Goal: Transaction & Acquisition: Book appointment/travel/reservation

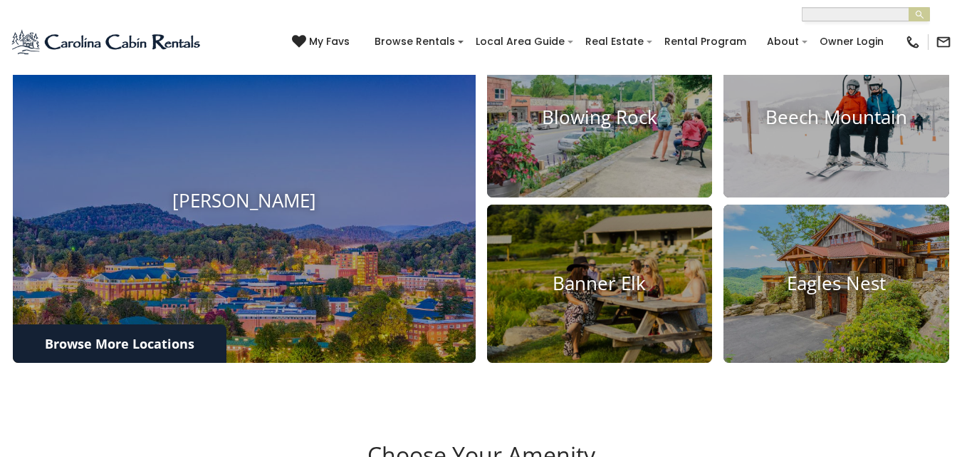
scroll to position [571, 0]
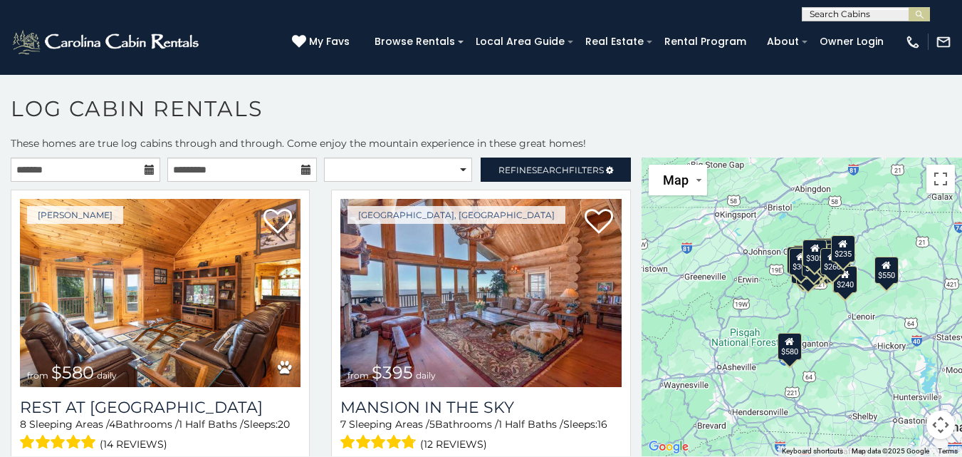
scroll to position [8, 0]
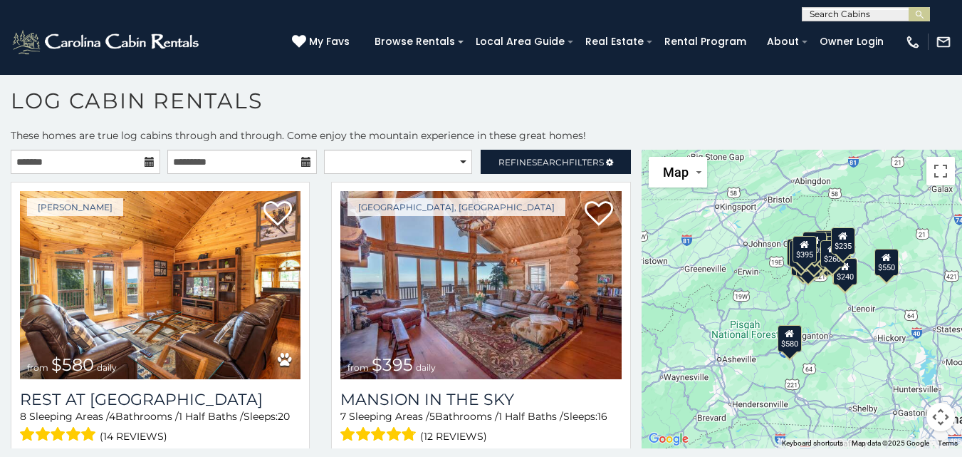
click at [845, 280] on div "$240" at bounding box center [845, 270] width 24 height 27
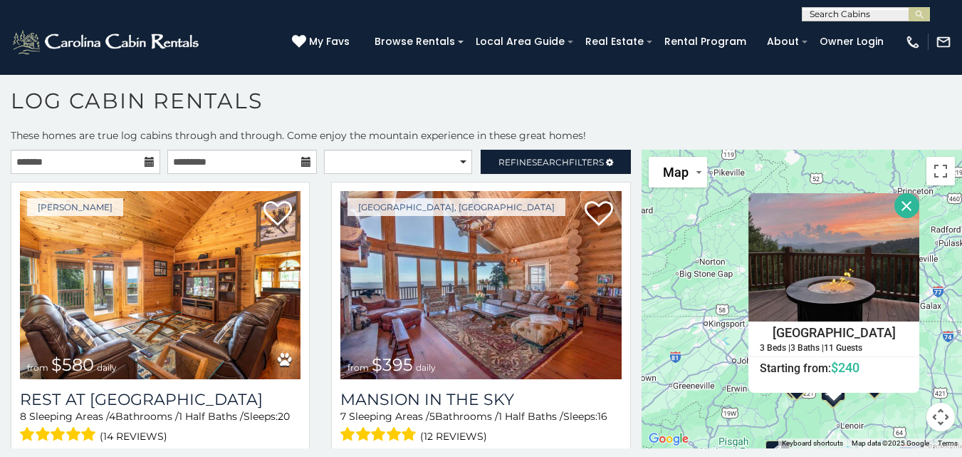
click at [902, 201] on button "Close" at bounding box center [907, 205] width 25 height 25
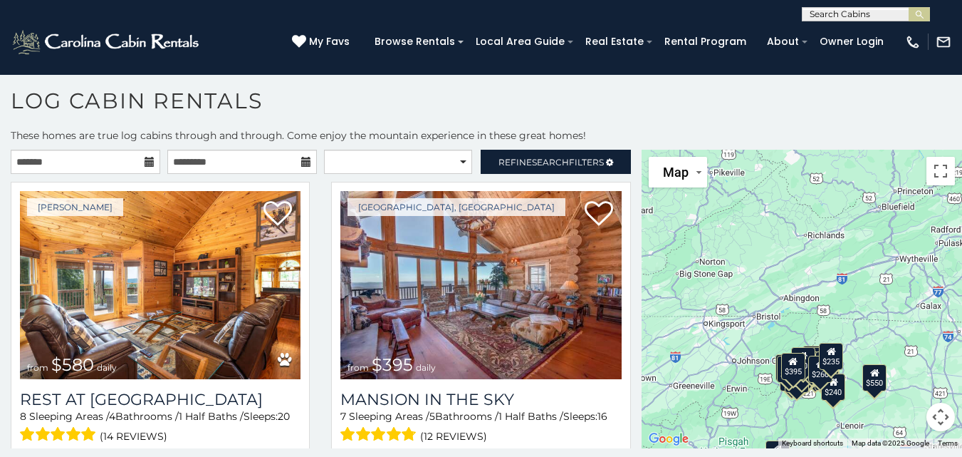
click at [830, 363] on div "$235" at bounding box center [831, 355] width 24 height 27
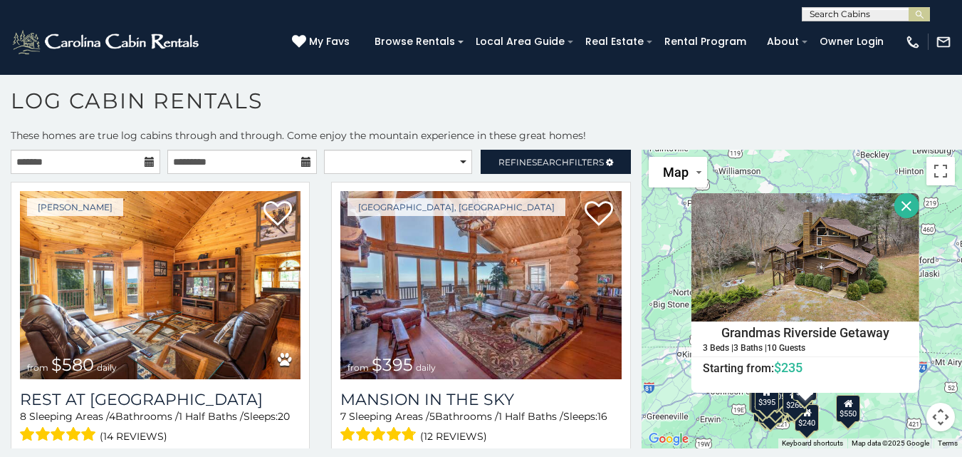
click at [905, 207] on button "Close" at bounding box center [907, 205] width 25 height 25
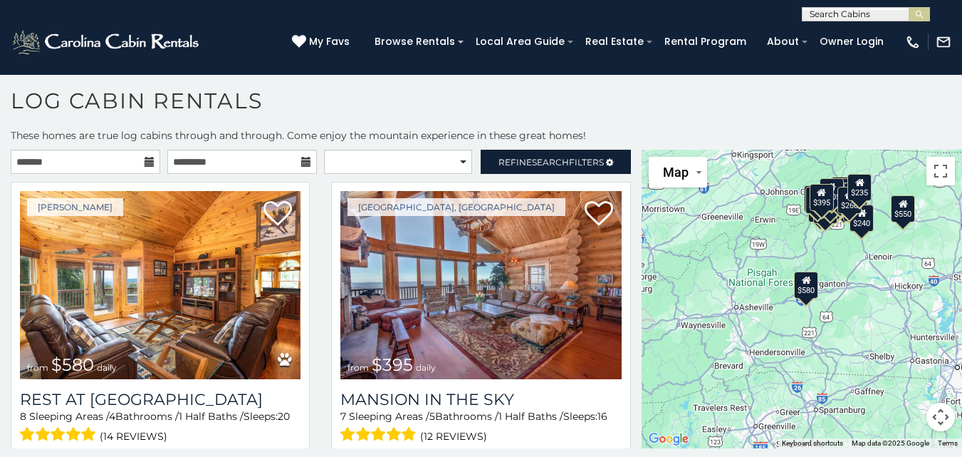
drag, startPoint x: 772, startPoint y: 349, endPoint x: 838, endPoint y: 125, distance: 233.3
click at [838, 125] on div "**********" at bounding box center [481, 272] width 962 height 369
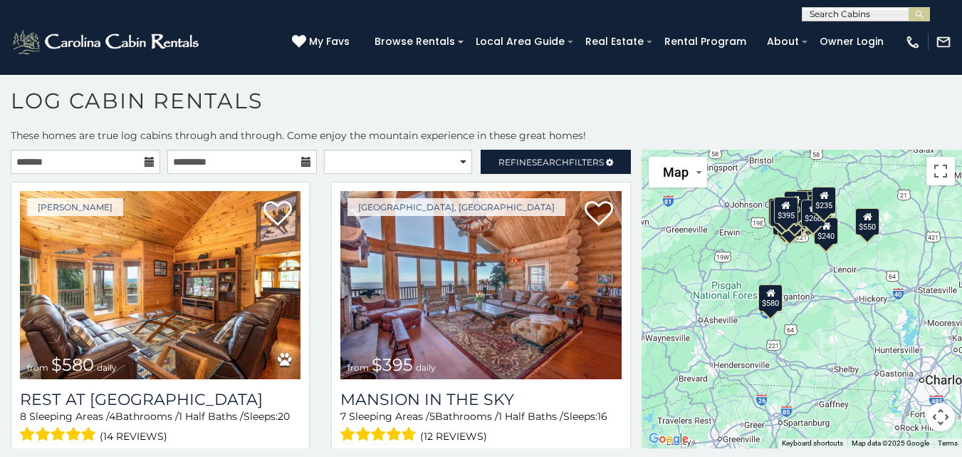
drag, startPoint x: 763, startPoint y: 331, endPoint x: 716, endPoint y: 369, distance: 60.3
click at [716, 369] on div "$580 $395 $550 $349 $400 $451 $315 $380 $410 $330 $400 $350 $395 $320 $325 $225…" at bounding box center [802, 299] width 321 height 299
click at [943, 172] on button "Toggle fullscreen view" at bounding box center [941, 171] width 28 height 28
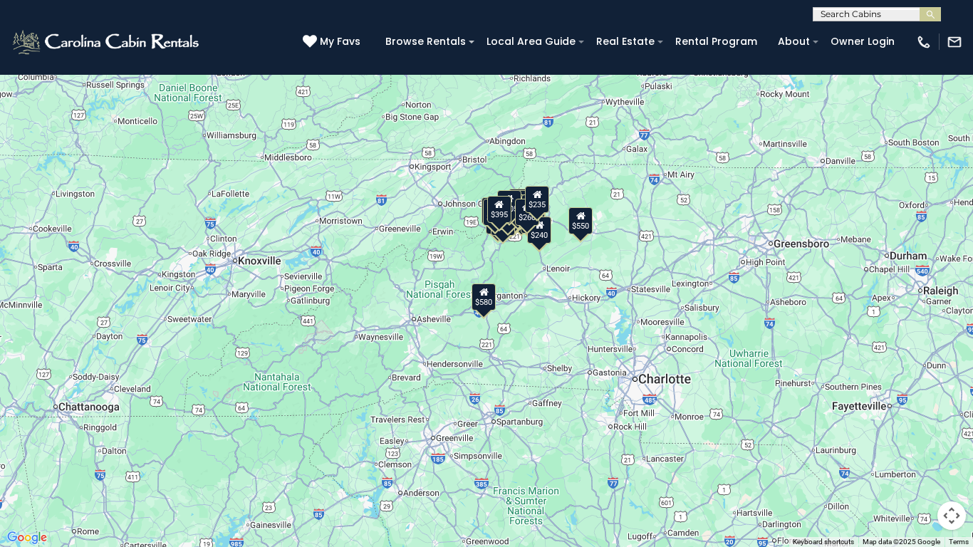
drag, startPoint x: 504, startPoint y: 201, endPoint x: 536, endPoint y: 225, distance: 40.2
click at [536, 225] on div "$260" at bounding box center [527, 212] width 24 height 27
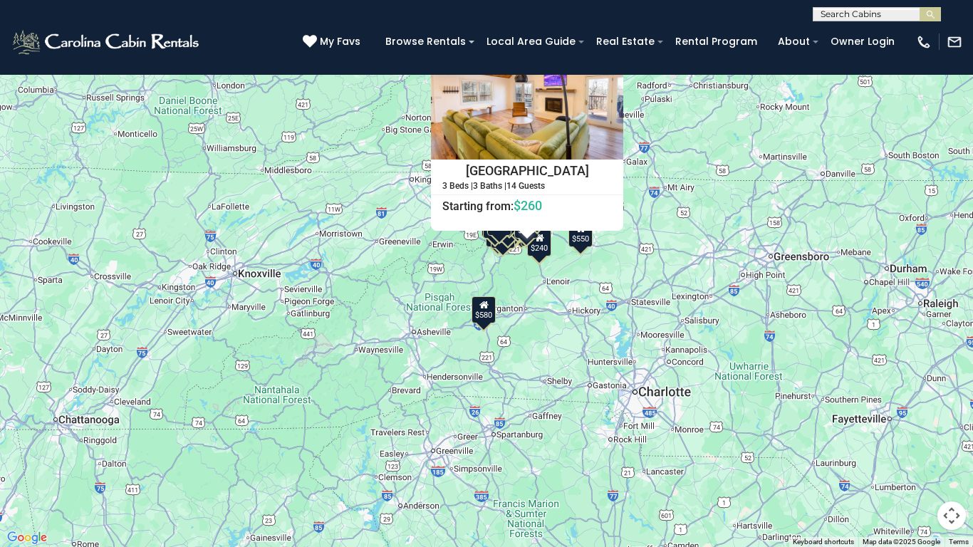
click at [532, 224] on div "Hillside Haven 3 Beds | 3 Baths | 14 Guests Distance from your point: %dist% %d…" at bounding box center [527, 130] width 192 height 199
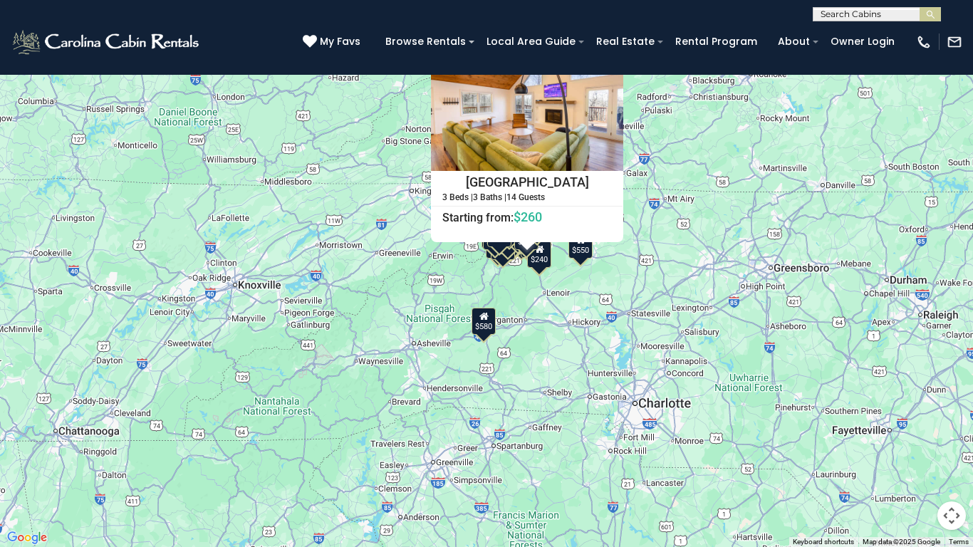
click at [507, 289] on div "$580 $395 $550 $349 $400 $451 $315 $380 $410 $330 $400 $350 $395 $320 $325 $225…" at bounding box center [486, 273] width 973 height 547
drag, startPoint x: 521, startPoint y: 264, endPoint x: 510, endPoint y: 267, distance: 11.3
click at [512, 266] on div "$580 $395 $550 $349 $400 $451 $315 $380 $410 $330 $400 $350 $395 $320 $325 $225…" at bounding box center [486, 273] width 973 height 547
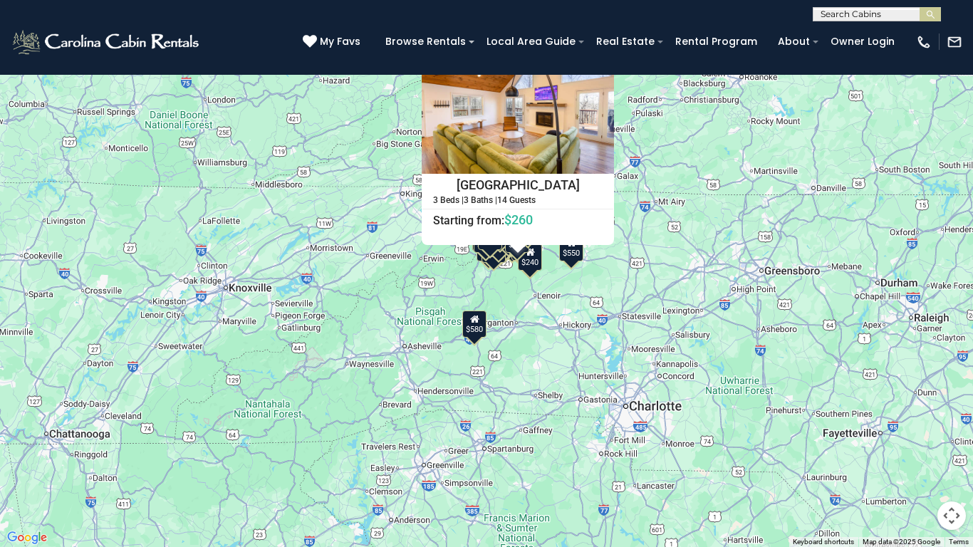
click at [507, 299] on div "$580 $395 $550 $349 $400 $451 $315 $380 $410 $330 $400 $350 $395 $320 $325 $225…" at bounding box center [486, 273] width 973 height 547
click at [413, 287] on div "$580 $395 $550 $349 $400 $451 $315 $380 $410 $330 $400 $350 $395 $320 $325 $225…" at bounding box center [486, 273] width 973 height 547
click at [605, 58] on button "Close" at bounding box center [601, 58] width 25 height 25
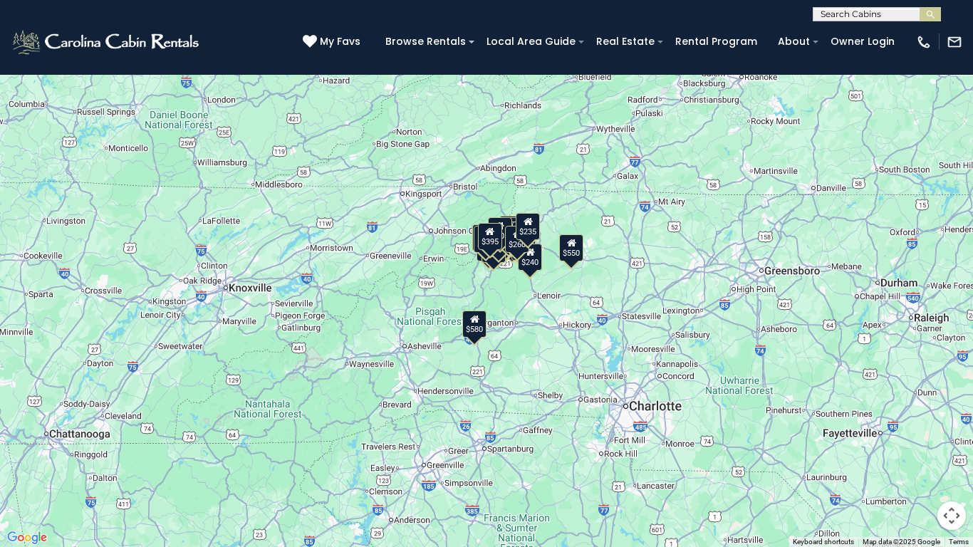
drag, startPoint x: 539, startPoint y: 205, endPoint x: 539, endPoint y: 227, distance: 21.4
click at [539, 224] on div "$580 $395 $550 $349 $400 $451 $315 $380 $410 $330 $400 $350 $395 $320 $325 $225…" at bounding box center [486, 273] width 973 height 547
click at [621, 196] on div "$580 $395 $550 $349 $400 $451 $315 $380 $410 $330 $400 $350 $395 $320 $325 $225…" at bounding box center [486, 273] width 973 height 547
click at [953, 456] on button "Map camera controls" at bounding box center [952, 516] width 28 height 28
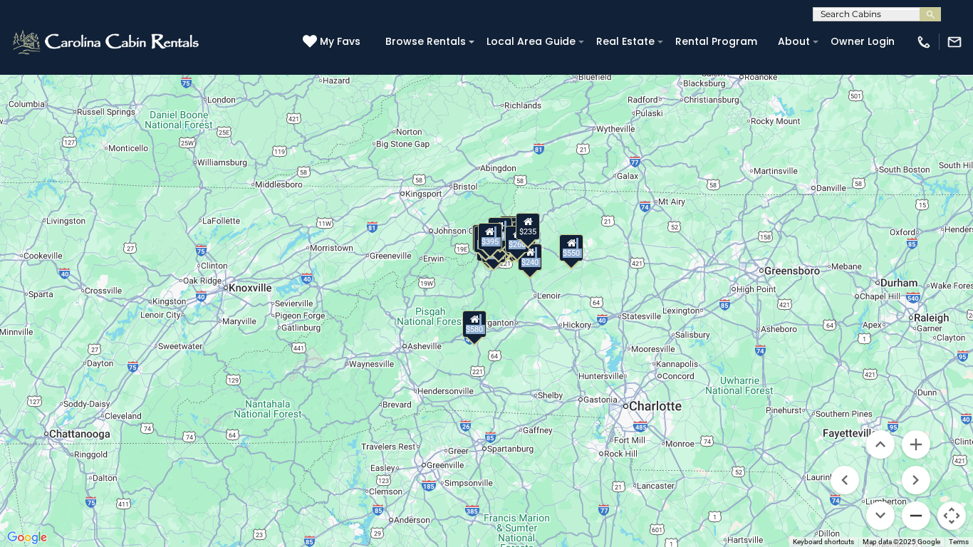
click at [919, 456] on button "Zoom out" at bounding box center [916, 516] width 28 height 28
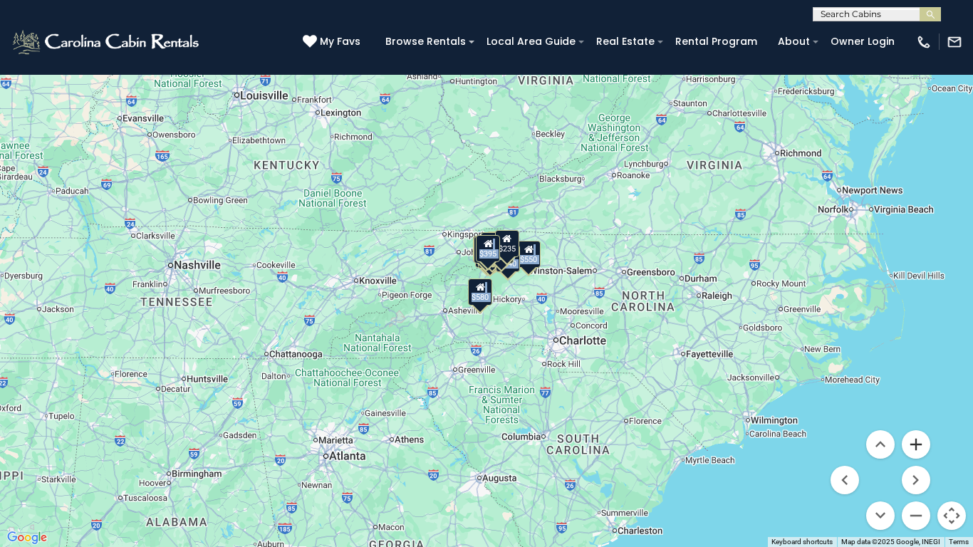
click at [911, 443] on button "Zoom in" at bounding box center [916, 444] width 28 height 28
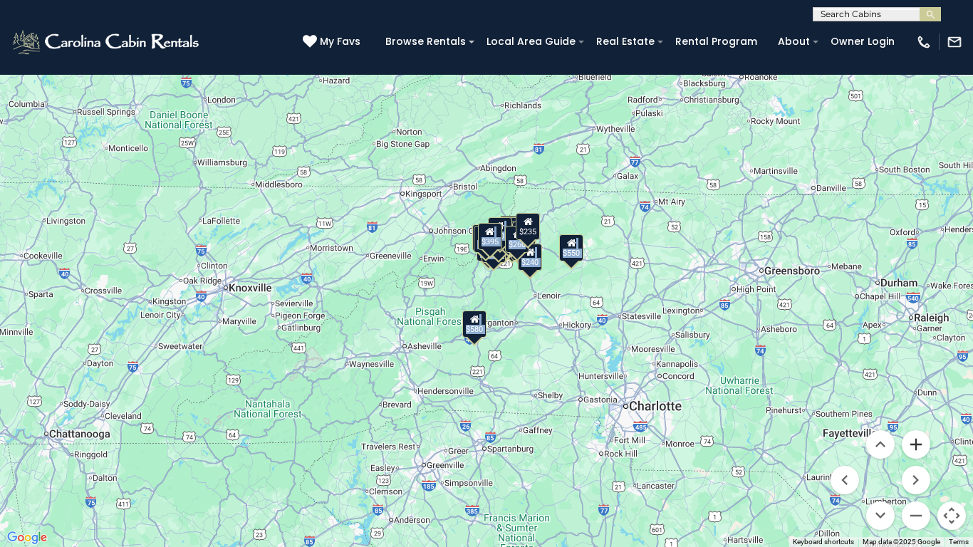
click at [911, 443] on button "Zoom in" at bounding box center [916, 444] width 28 height 28
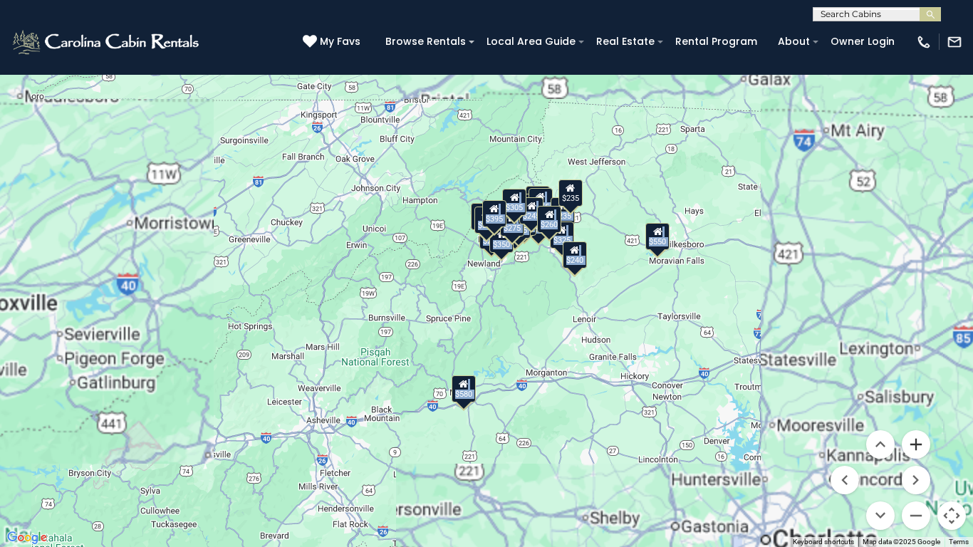
click at [911, 443] on button "Zoom in" at bounding box center [916, 444] width 28 height 28
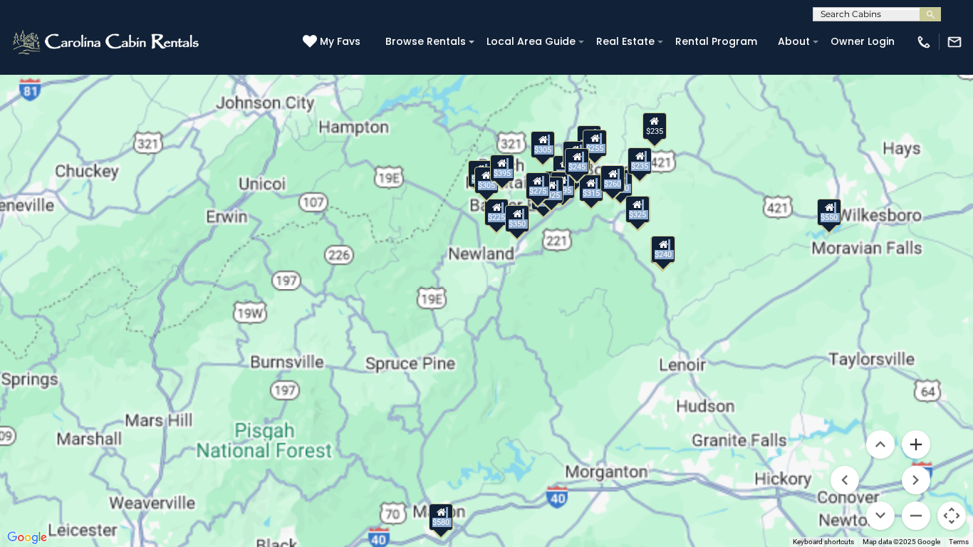
click at [911, 443] on button "Zoom in" at bounding box center [916, 444] width 28 height 28
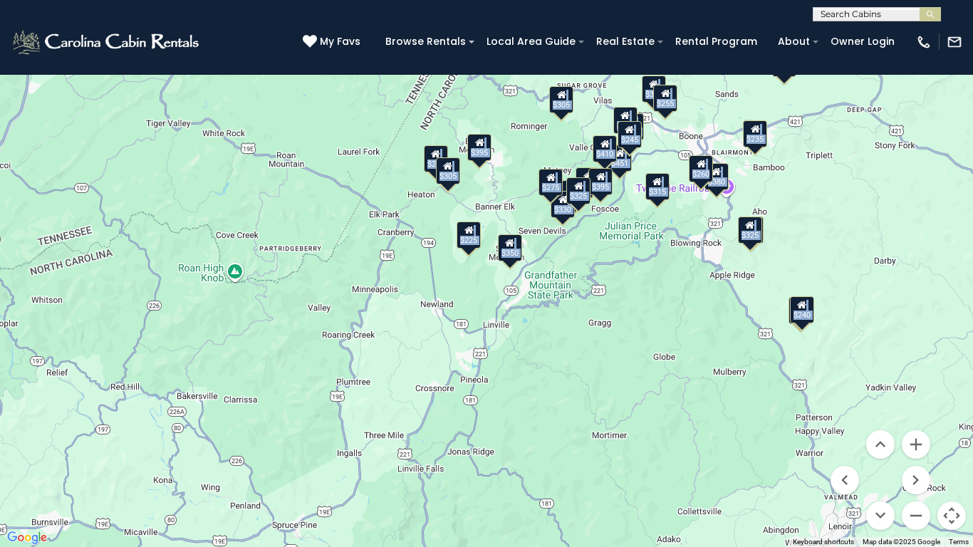
drag, startPoint x: 681, startPoint y: 275, endPoint x: 648, endPoint y: 341, distance: 73.6
click at [648, 341] on div "$580 $395 $550 $349 $400 $451 $315 $380 $410 $330 $400 $350 $395 $320 $325 $225…" at bounding box center [486, 273] width 973 height 547
click at [918, 444] on button "Zoom in" at bounding box center [916, 444] width 28 height 28
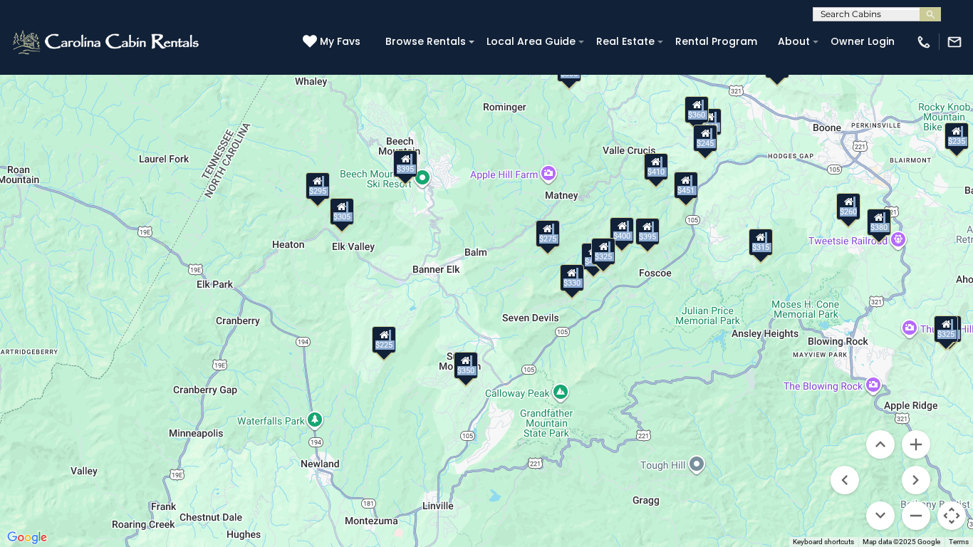
drag, startPoint x: 708, startPoint y: 360, endPoint x: 651, endPoint y: 457, distance: 111.8
click at [651, 456] on div "$580 $395 $550 $349 $400 $451 $315 $380 $410 $330 $400 $350 $395 $320 $325 $225…" at bounding box center [486, 273] width 973 height 547
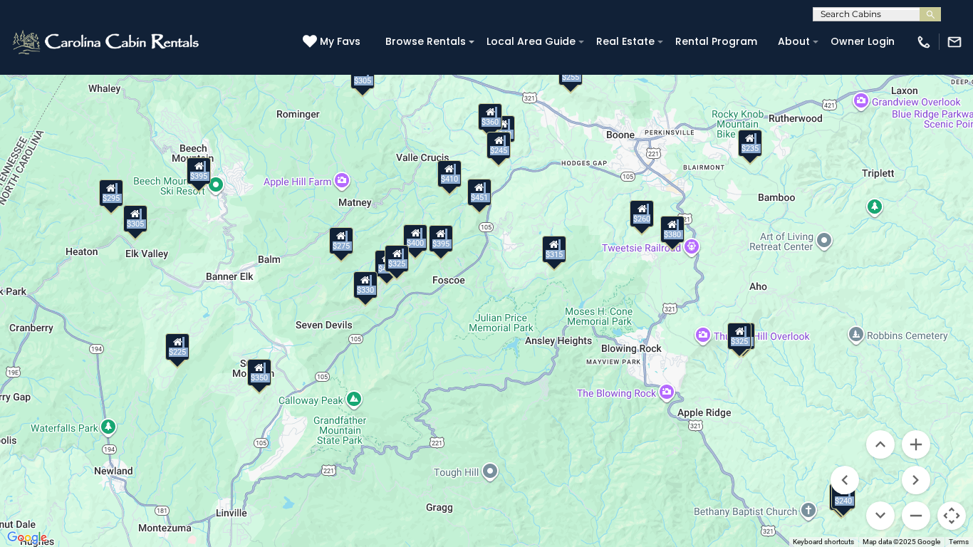
drag, startPoint x: 719, startPoint y: 368, endPoint x: 536, endPoint y: 365, distance: 183.1
click at [536, 365] on div "$580 $395 $550 $349 $400 $451 $315 $380 $410 $330 $400 $350 $395 $320 $325 $225…" at bounding box center [486, 273] width 973 height 547
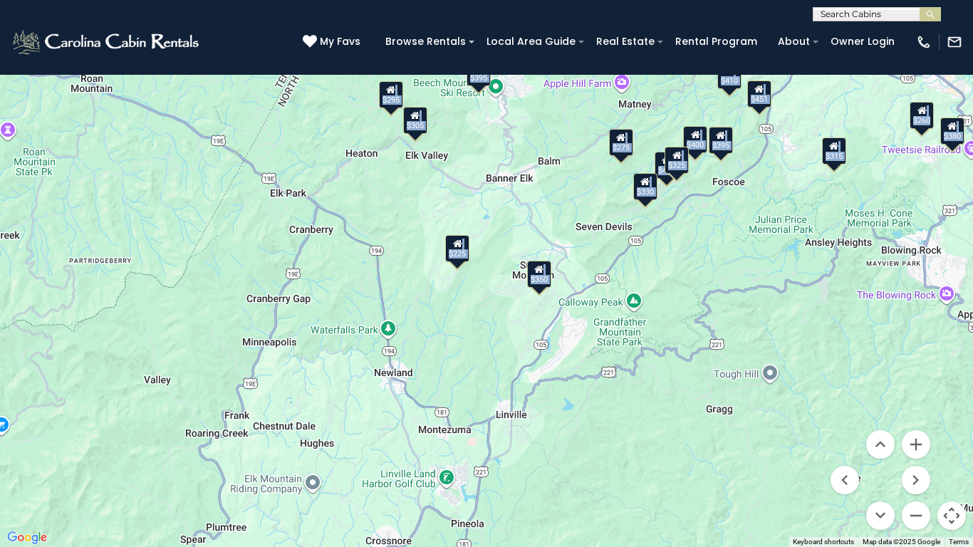
drag, startPoint x: 467, startPoint y: 341, endPoint x: 749, endPoint y: 243, distance: 298.8
click at [750, 241] on div "$580 $395 $550 $349 $400 $451 $315 $380 $410 $330 $400 $350 $395 $320 $325 $225…" at bounding box center [486, 273] width 973 height 547
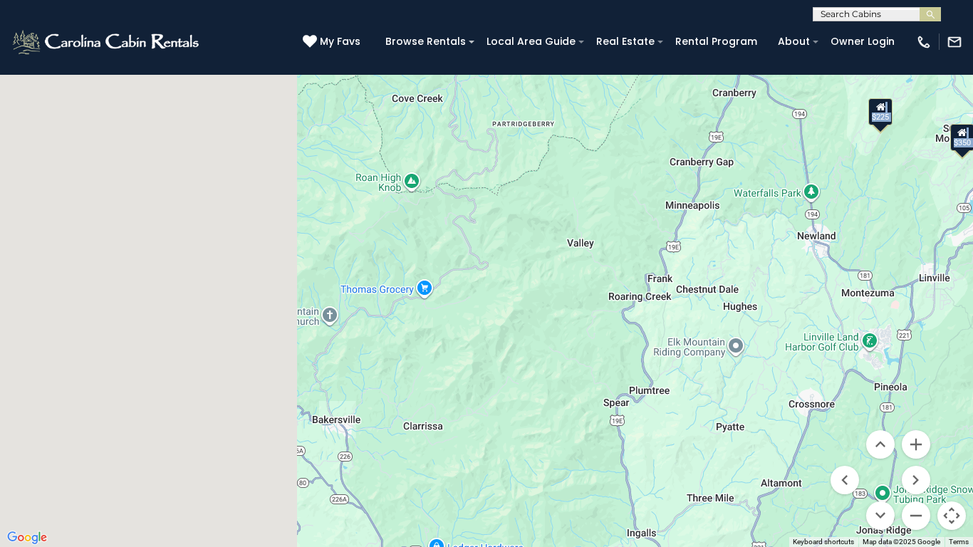
drag, startPoint x: 450, startPoint y: 394, endPoint x: 841, endPoint y: 271, distance: 410.1
click at [841, 271] on div "$580 $395 $550 $349 $400 $451 $315 $380 $410 $330 $400 $350 $395 $320 $325 $225…" at bounding box center [486, 273] width 973 height 547
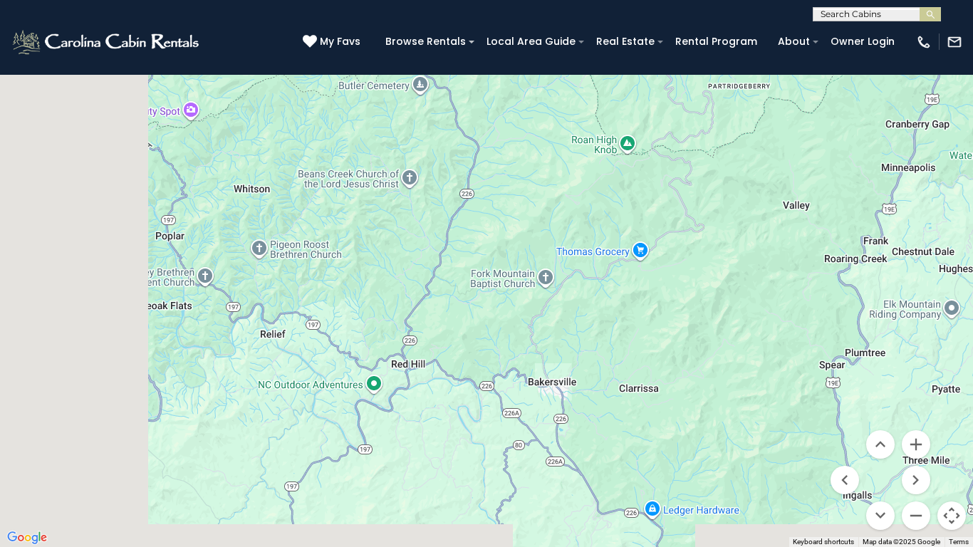
drag, startPoint x: 586, startPoint y: 353, endPoint x: 763, endPoint y: 322, distance: 180.1
click at [763, 322] on div "$580 $395 $550 $349 $400 $451 $315 $380 $410 $330 $400 $350 $395 $320 $325 $225…" at bounding box center [486, 273] width 973 height 547
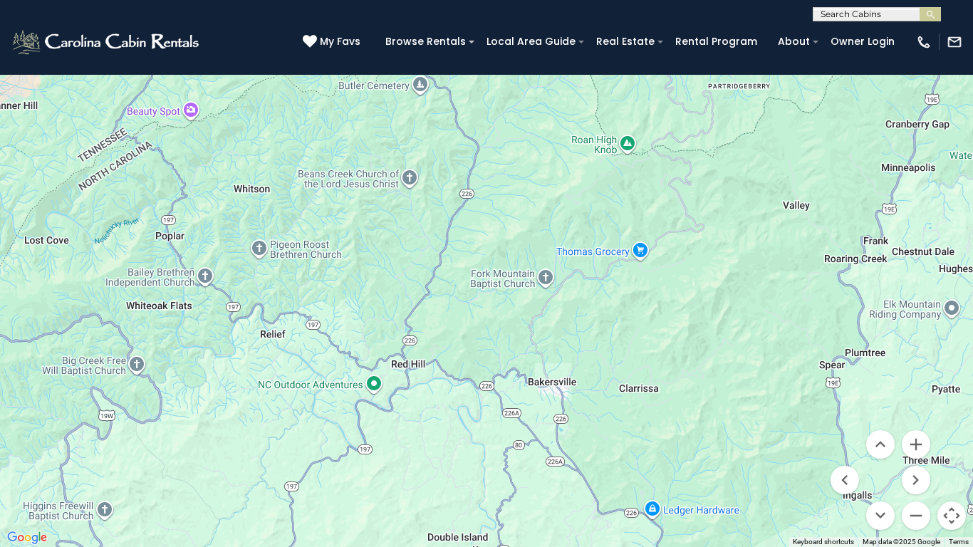
click at [255, 41] on div "$580 $395 $550 $349 $400 $451 $315 $380 $410 $330 $400 $350 $395 $320 $325 $225…" at bounding box center [486, 273] width 973 height 547
